Goal: Information Seeking & Learning: Learn about a topic

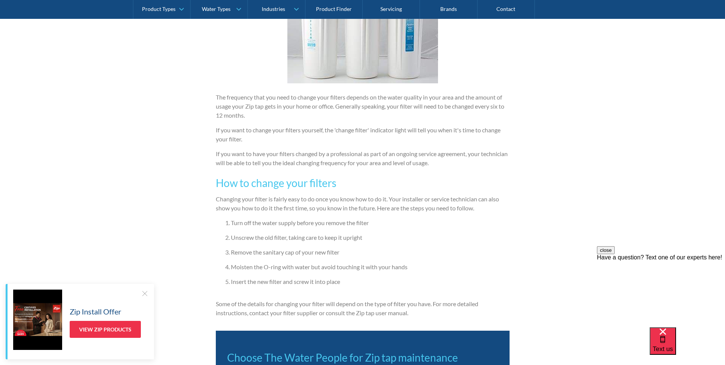
scroll to position [1096, 0]
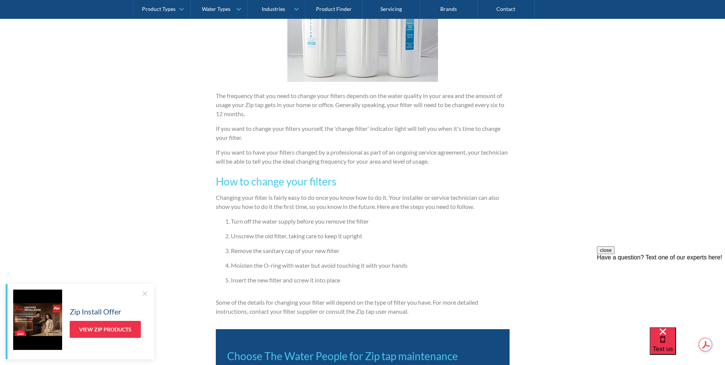
click at [144, 295] on div at bounding box center [145, 293] width 8 height 8
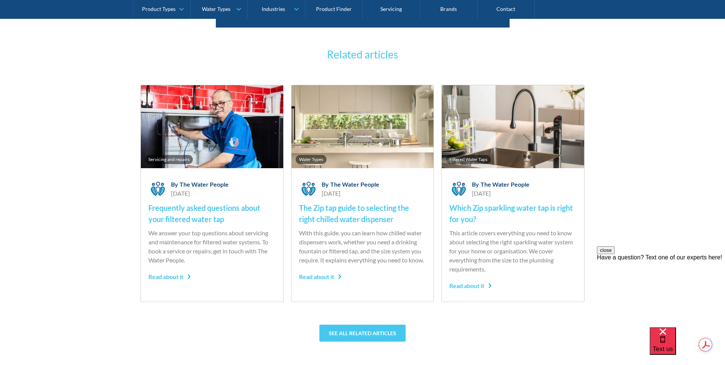
scroll to position [1513, 0]
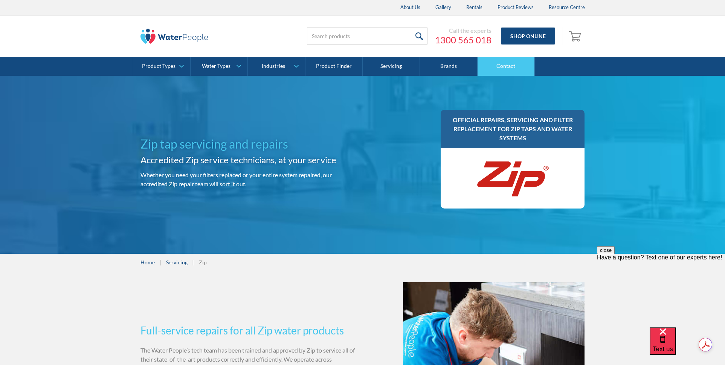
click at [514, 66] on link "Contact" at bounding box center [506, 66] width 57 height 19
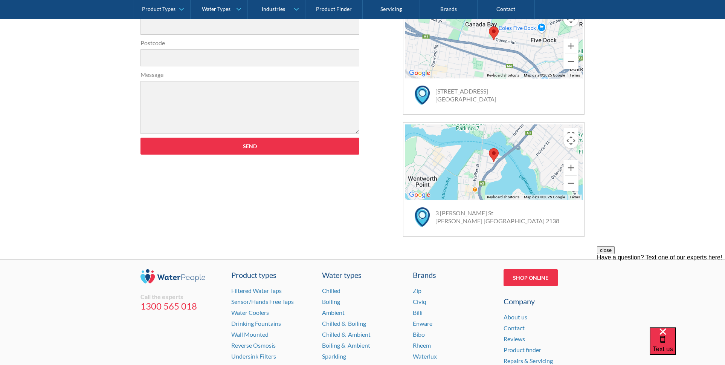
scroll to position [468, 0]
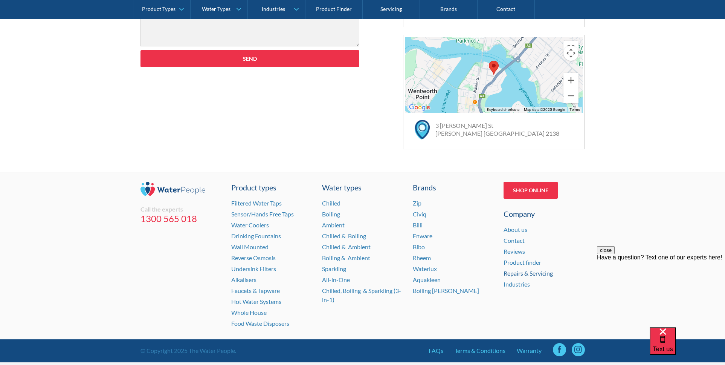
click at [529, 270] on link "Repairs & Servicing" at bounding box center [528, 272] width 49 height 7
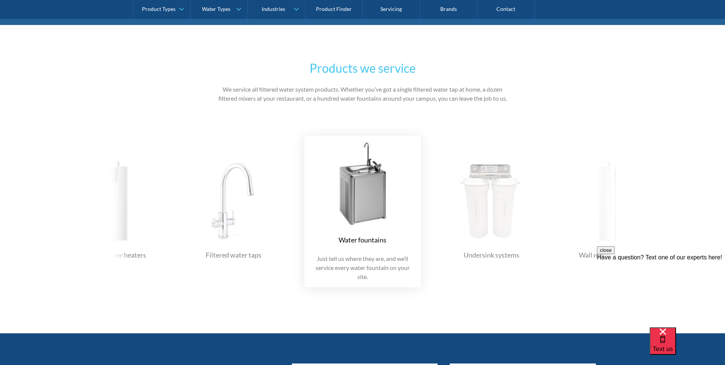
scroll to position [1151, 0]
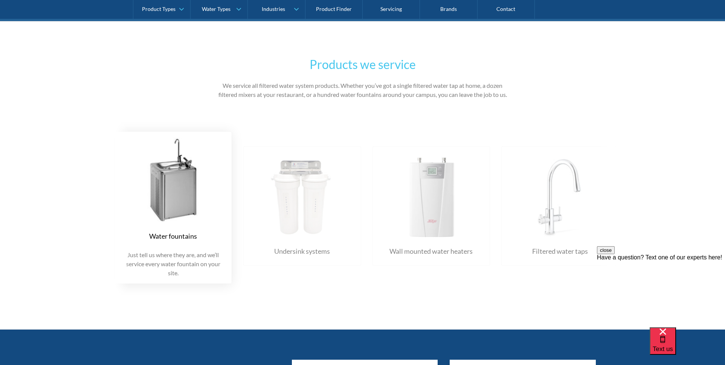
drag, startPoint x: 571, startPoint y: 214, endPoint x: 322, endPoint y: 213, distance: 249.0
click at [95, 213] on img at bounding box center [44, 195] width 102 height 84
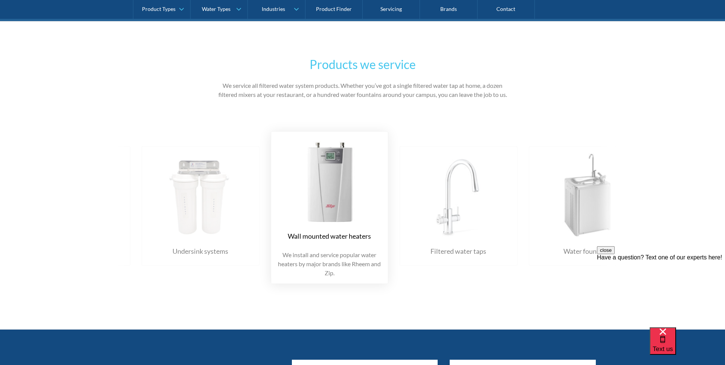
drag, startPoint x: 478, startPoint y: 202, endPoint x: 243, endPoint y: 199, distance: 234.7
click at [243, 199] on div "Water fountains Just tell us where they are, and we’ll service every water foun…" at bounding box center [271, 207] width 1548 height 175
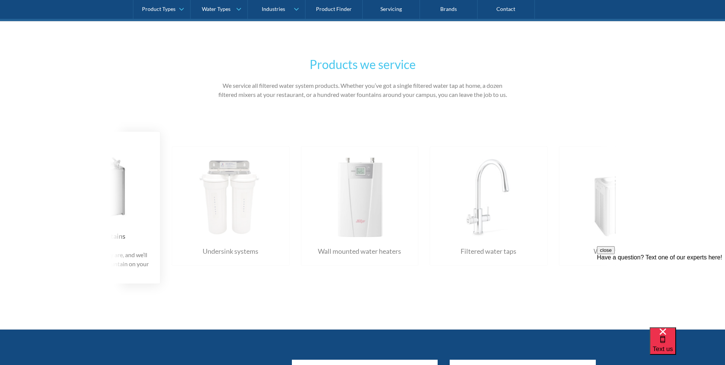
drag, startPoint x: 370, startPoint y: 205, endPoint x: 254, endPoint y: 206, distance: 115.7
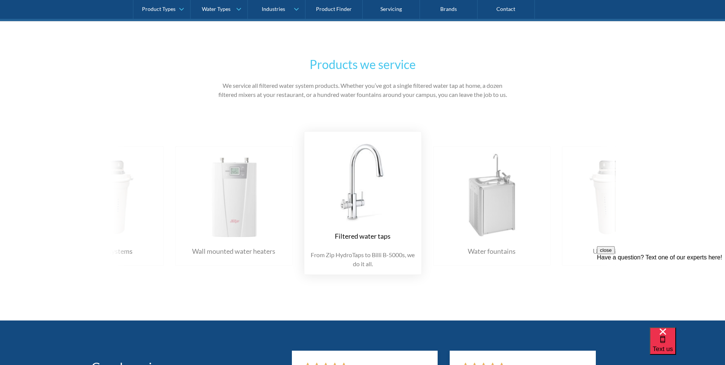
drag, startPoint x: 399, startPoint y: 201, endPoint x: 233, endPoint y: 199, distance: 165.8
click at [233, 199] on div "Water fountains Just tell us where they are, and we’ll service every water foun…" at bounding box center [175, 203] width 1548 height 166
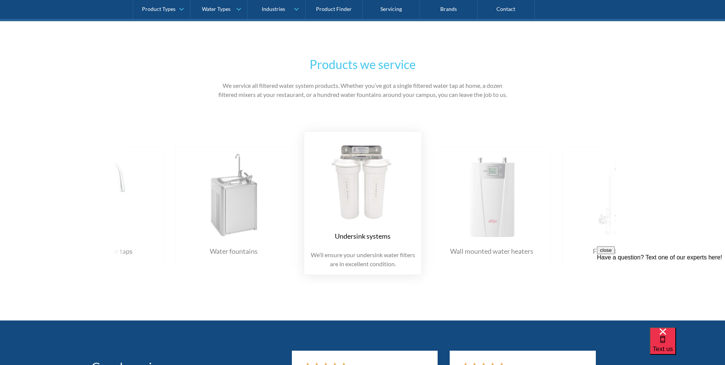
drag, startPoint x: 481, startPoint y: 197, endPoint x: 287, endPoint y: 192, distance: 193.7
click at [285, 192] on img at bounding box center [234, 195] width 102 height 84
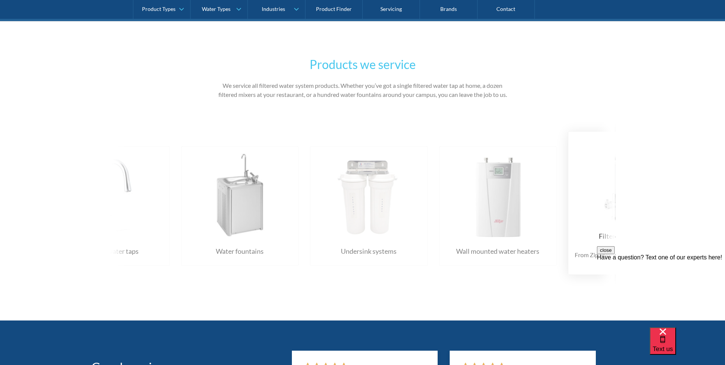
drag, startPoint x: 315, startPoint y: 188, endPoint x: 233, endPoint y: 184, distance: 81.8
click at [234, 184] on div "Water fountains Just tell us where they are, and we’ll service every water foun…" at bounding box center [439, 203] width 1548 height 166
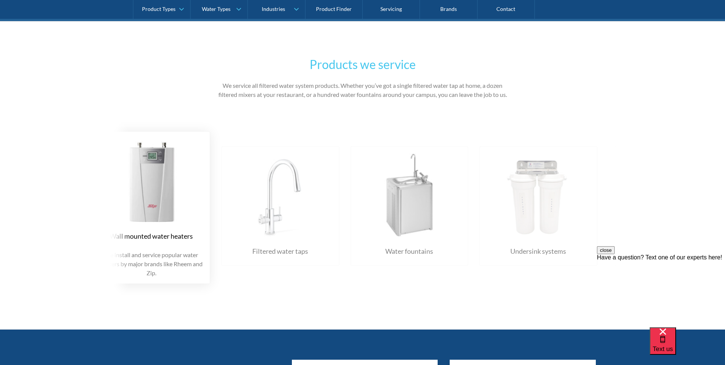
drag, startPoint x: 519, startPoint y: 176, endPoint x: 307, endPoint y: 182, distance: 212.6
click at [73, 182] on img at bounding box center [22, 195] width 102 height 84
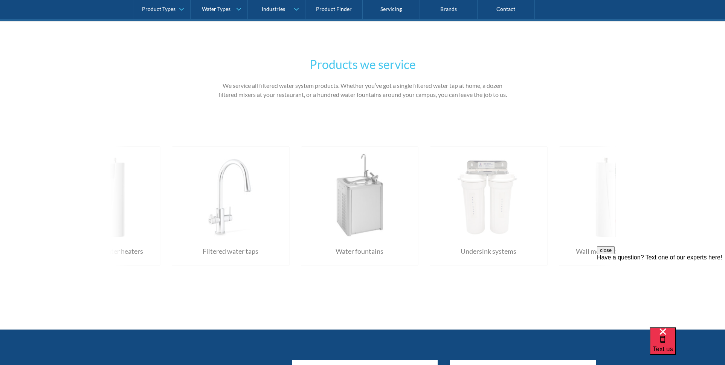
drag, startPoint x: 529, startPoint y: 170, endPoint x: 303, endPoint y: 171, distance: 226.0
click at [303, 171] on div "Water fountains Just tell us where they are, and we’ll service every water foun…" at bounding box center [559, 207] width 1548 height 175
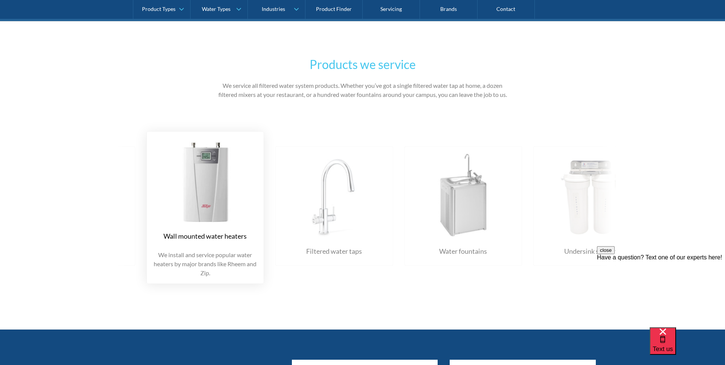
drag, startPoint x: 412, startPoint y: 168, endPoint x: 280, endPoint y: 170, distance: 131.9
click at [127, 170] on img at bounding box center [76, 195] width 102 height 84
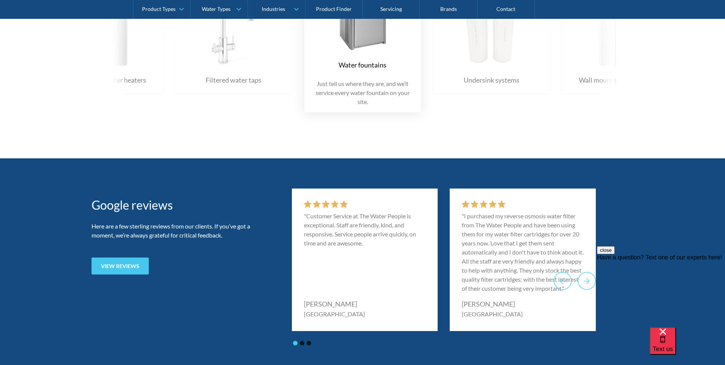
scroll to position [1323, 0]
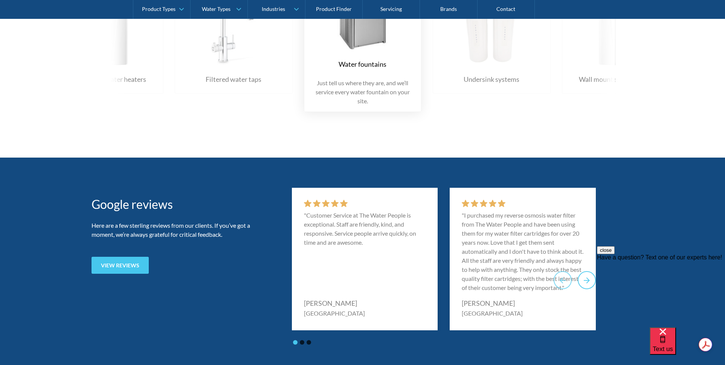
click at [582, 283] on icon "Next slide" at bounding box center [586, 279] width 9 height 9
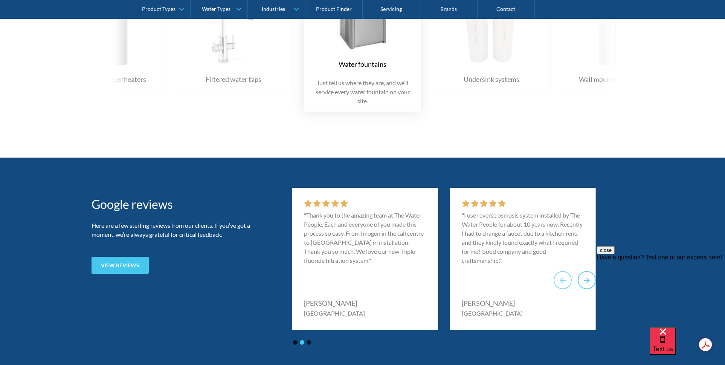
click at [582, 283] on icon "Next slide" at bounding box center [586, 279] width 9 height 9
click at [582, 283] on icon "Go to first slide" at bounding box center [586, 279] width 9 height 9
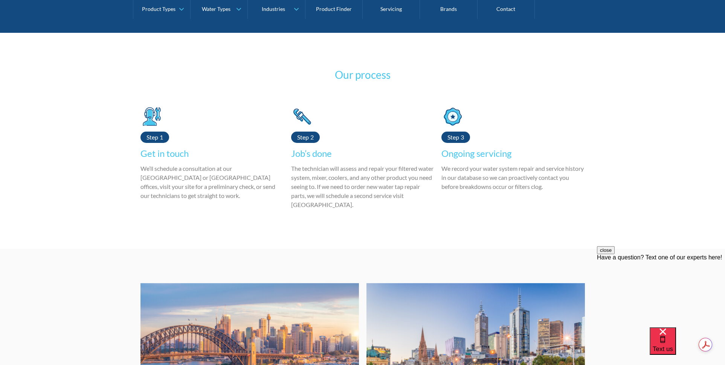
scroll to position [1672, 0]
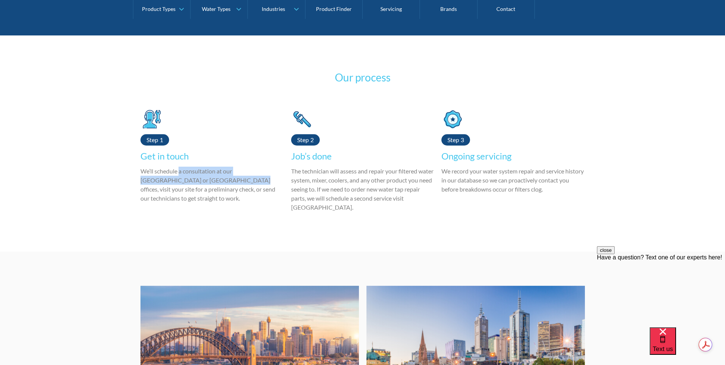
drag, startPoint x: 180, startPoint y: 180, endPoint x: 202, endPoint y: 190, distance: 24.5
click at [202, 190] on p "We’ll schedule a consultation at our Melbourne or Sydney offices, visit your si…" at bounding box center [212, 185] width 143 height 36
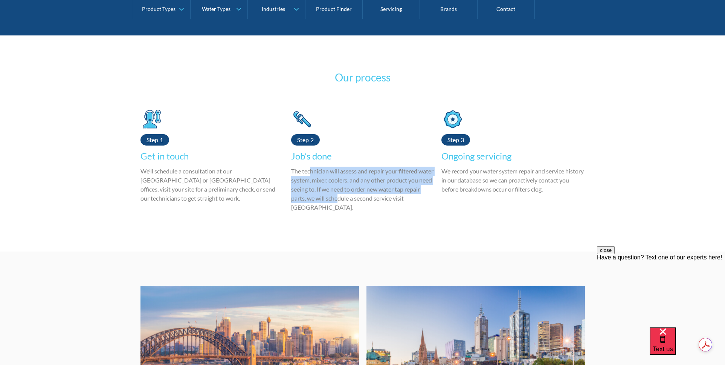
drag, startPoint x: 311, startPoint y: 180, endPoint x: 356, endPoint y: 207, distance: 52.3
click at [356, 207] on p "The technician will assess and repair your filtered water system, mixer, cooler…" at bounding box center [362, 189] width 143 height 45
click at [348, 202] on p "The technician will assess and repair your filtered water system, mixer, cooler…" at bounding box center [362, 189] width 143 height 45
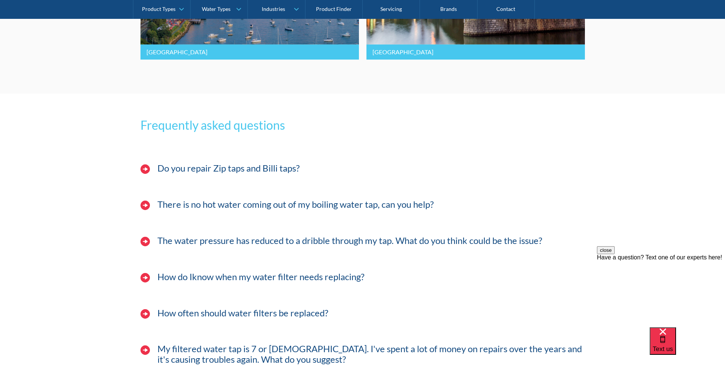
scroll to position [2068, 0]
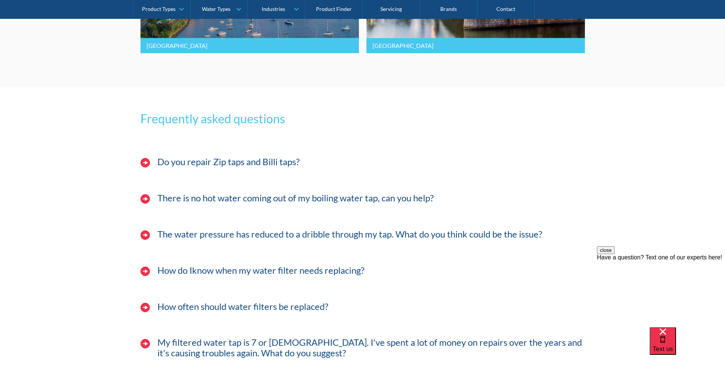
click at [248, 167] on h4 "Do you repair Zip taps and Billi taps?" at bounding box center [228, 161] width 142 height 11
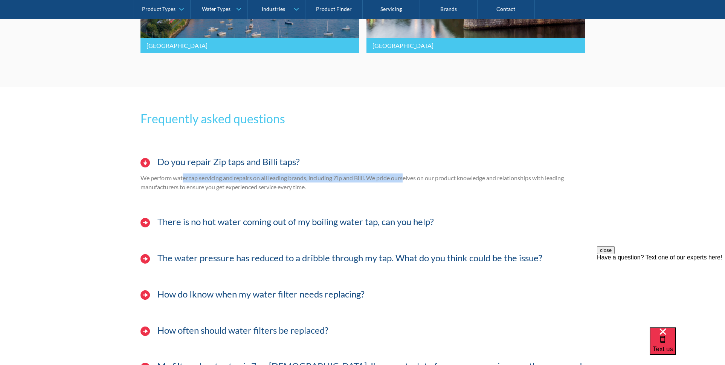
drag, startPoint x: 184, startPoint y: 186, endPoint x: 406, endPoint y: 189, distance: 221.9
click at [406, 189] on p "We perform water tap servicing and repairs on all leading brands, including Zip…" at bounding box center [363, 182] width 445 height 18
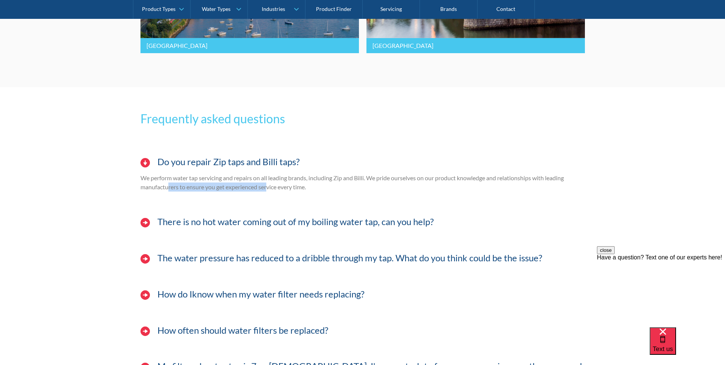
drag, startPoint x: 167, startPoint y: 194, endPoint x: 268, endPoint y: 197, distance: 101.4
click at [268, 191] on p "We perform water tap servicing and repairs on all leading brands, including Zip…" at bounding box center [363, 182] width 445 height 18
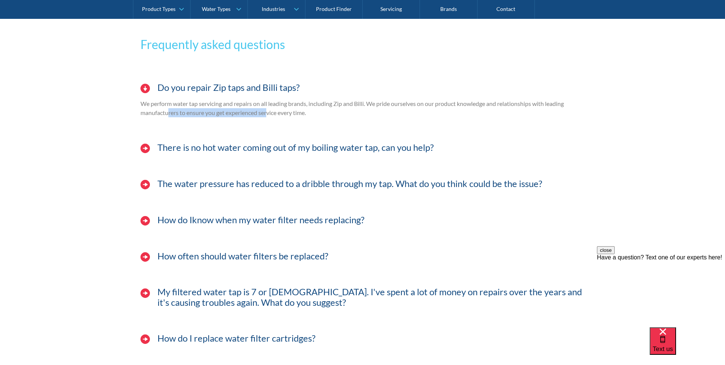
scroll to position [2150, 0]
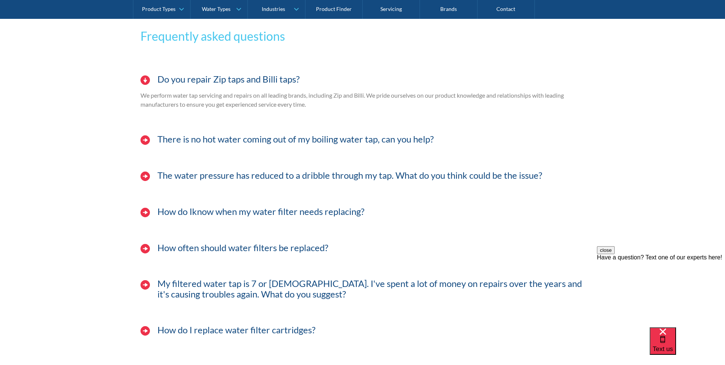
click at [266, 153] on div "There is no hot water coming out of my boiling water tap, can you help?" at bounding box center [363, 143] width 452 height 31
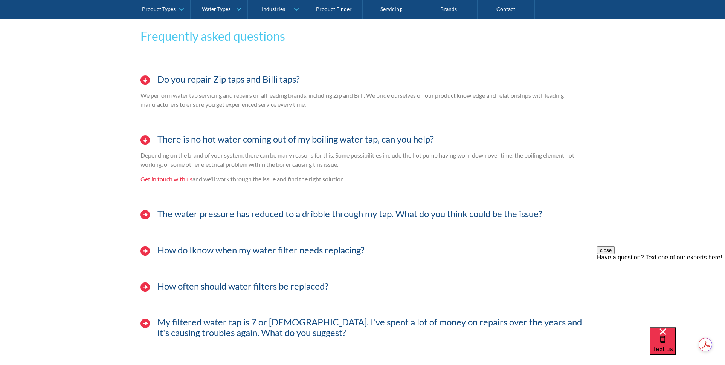
click at [241, 255] on h4 "How do Iknow when my water filter needs replacing?" at bounding box center [260, 250] width 207 height 11
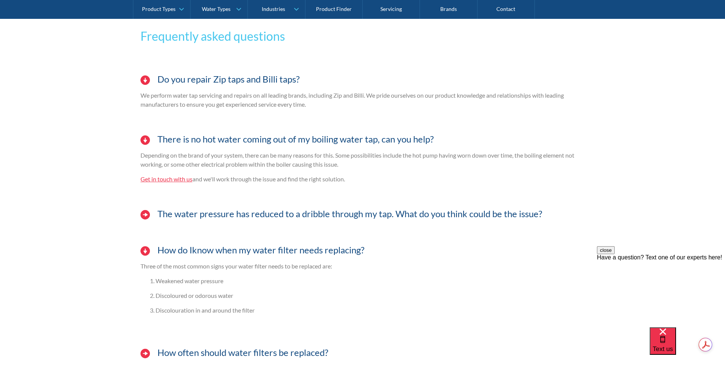
click at [241, 255] on h4 "How do Iknow when my water filter needs replacing?" at bounding box center [260, 250] width 207 height 11
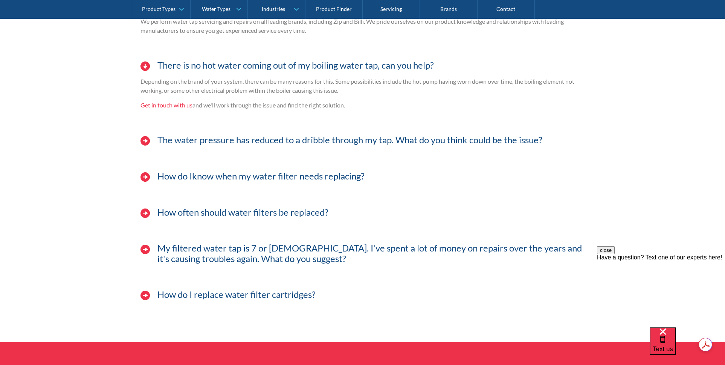
scroll to position [2246, 0]
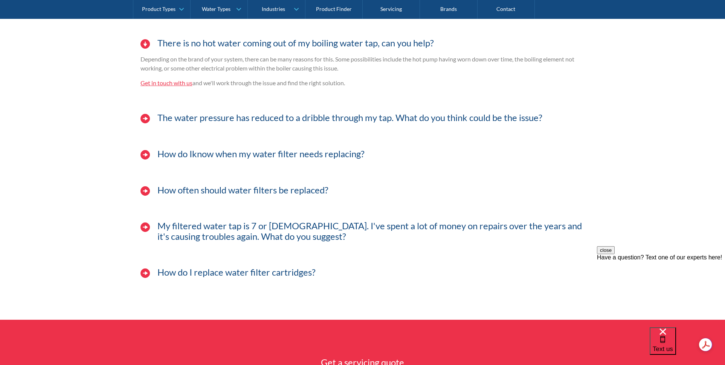
click at [234, 196] on h4 "How often should water filters be replaced?" at bounding box center [242, 190] width 171 height 11
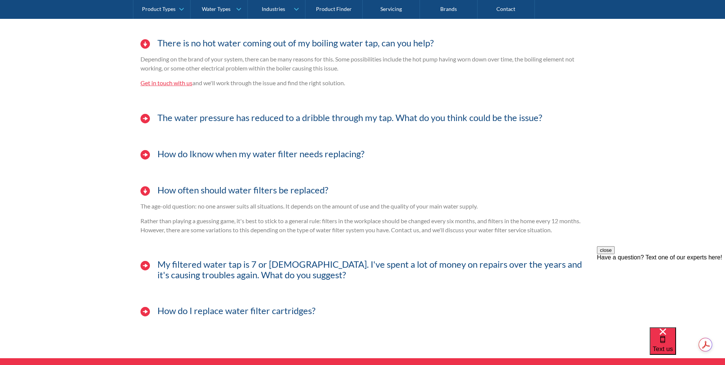
click at [234, 196] on h4 "How often should water filters be replaced?" at bounding box center [242, 190] width 171 height 11
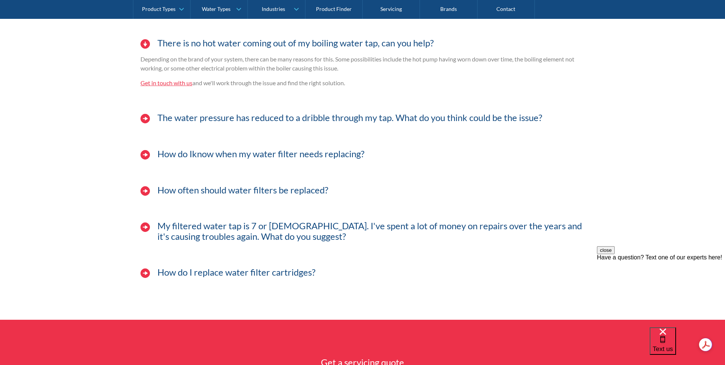
click at [253, 159] on h4 "How do Iknow when my water filter needs replacing?" at bounding box center [260, 153] width 207 height 11
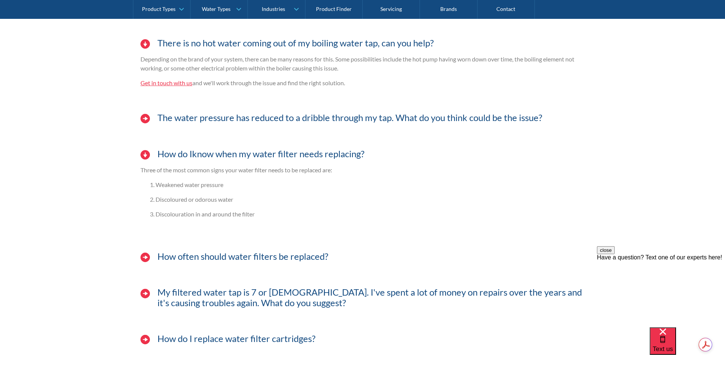
click at [224, 159] on h4 "How do Iknow when my water filter needs replacing?" at bounding box center [260, 153] width 207 height 11
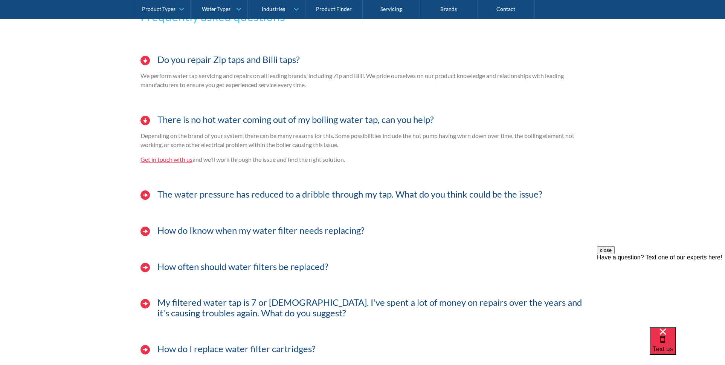
scroll to position [2157, 0]
